Goal: Answer question/provide support: Share knowledge or assist other users

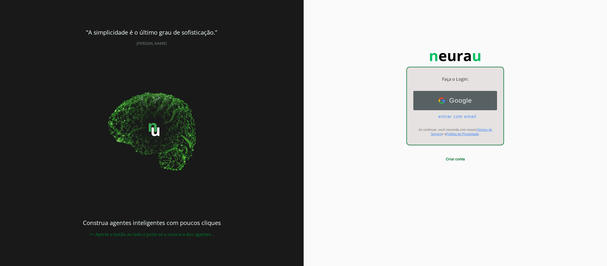
click at [443, 96] on button "Google Google" at bounding box center [456, 100] width 84 height 19
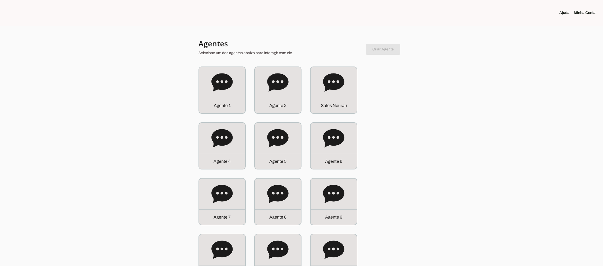
click at [327, 88] on icon at bounding box center [333, 82] width 21 height 18
